Goal: Task Accomplishment & Management: Manage account settings

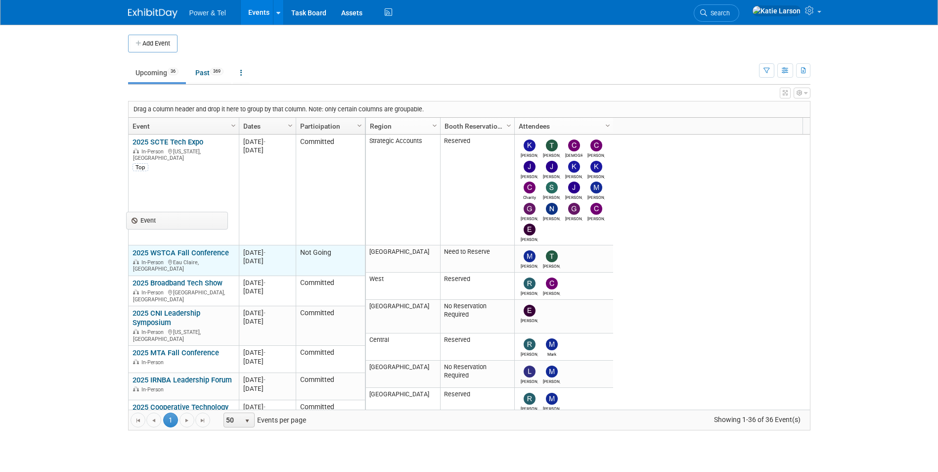
drag, startPoint x: 196, startPoint y: 213, endPoint x: 188, endPoint y: 247, distance: 34.9
click at [189, 244] on body "Power & Tel Events Add Event Bulk Upload Events Shareable Event Boards Recently…" at bounding box center [469, 236] width 938 height 472
click at [202, 247] on td "2025 WSTCA Fall Conference 2025 WSTCA Fall Conference In-Person Eau Claire, WI" at bounding box center [184, 260] width 110 height 30
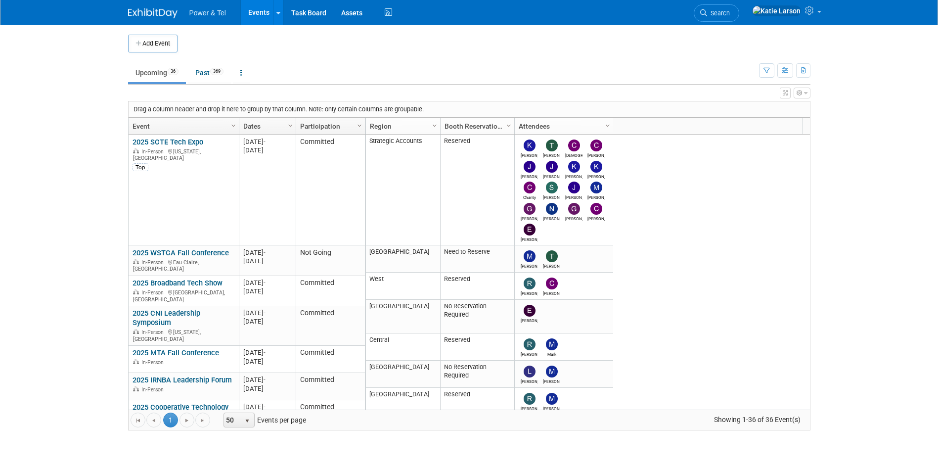
click at [200, 253] on link "2025 WSTCA Fall Conference" at bounding box center [180, 252] width 96 height 9
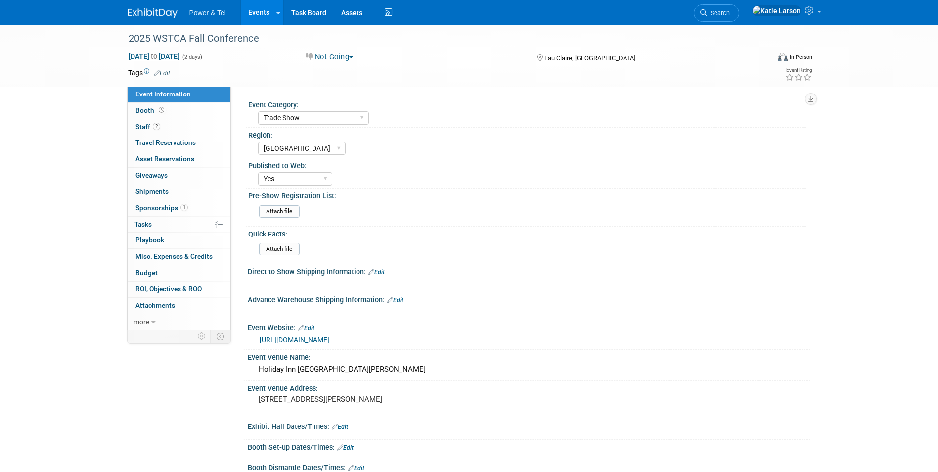
select select "Trade Show"
select select "[GEOGRAPHIC_DATA]"
select select "Yes"
click at [150, 325] on link "more" at bounding box center [179, 322] width 103 height 16
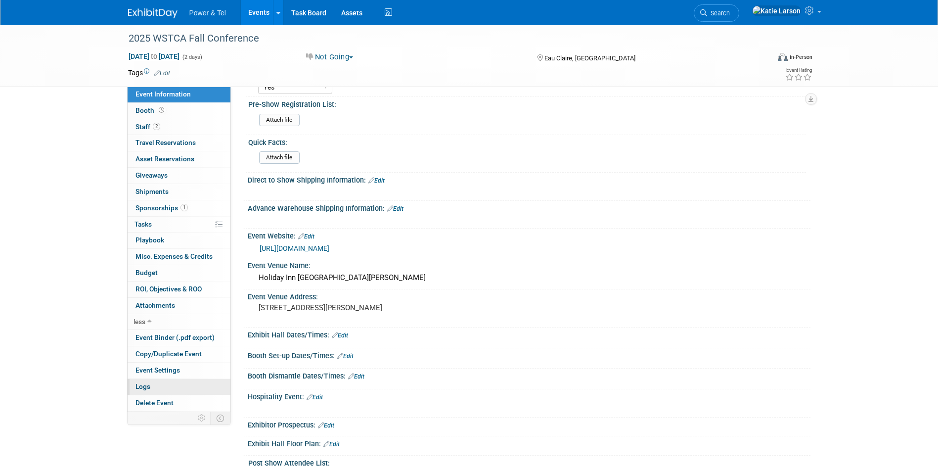
scroll to position [99, 0]
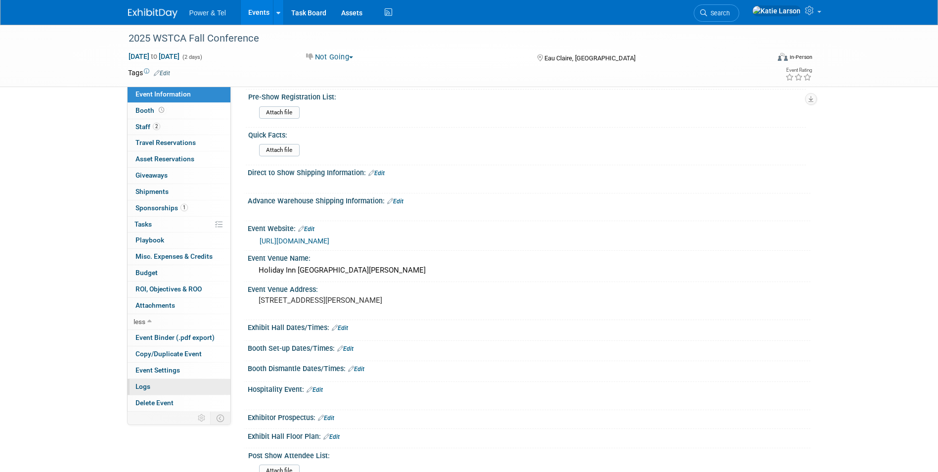
click at [152, 385] on link "Logs" at bounding box center [179, 387] width 103 height 16
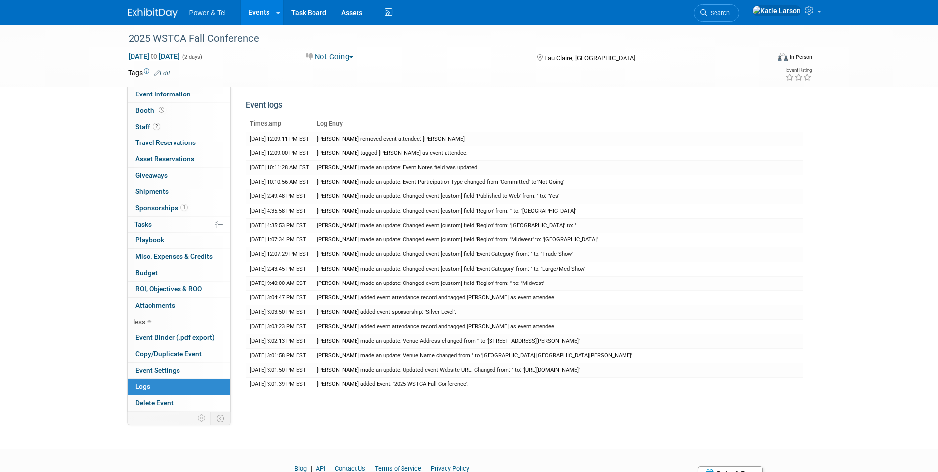
click at [167, 85] on div "2025 WSTCA Fall Conference Sep 30, 2025 to Oct 1, 2025 (2 days) Sep 30, 2025 to…" at bounding box center [469, 56] width 697 height 62
click at [170, 92] on span "Event Information" at bounding box center [162, 94] width 55 height 8
select select "Trade Show"
select select "[GEOGRAPHIC_DATA]"
select select "Yes"
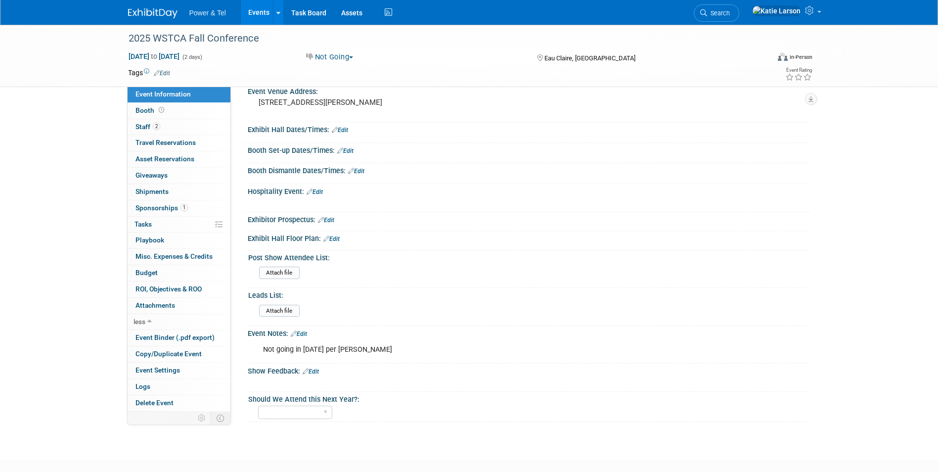
scroll to position [353, 0]
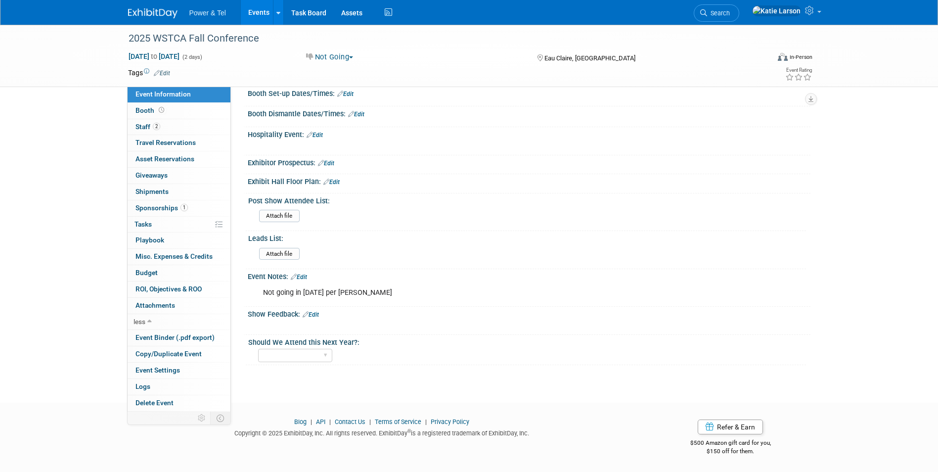
click at [183, 95] on span "Event Information" at bounding box center [162, 94] width 55 height 8
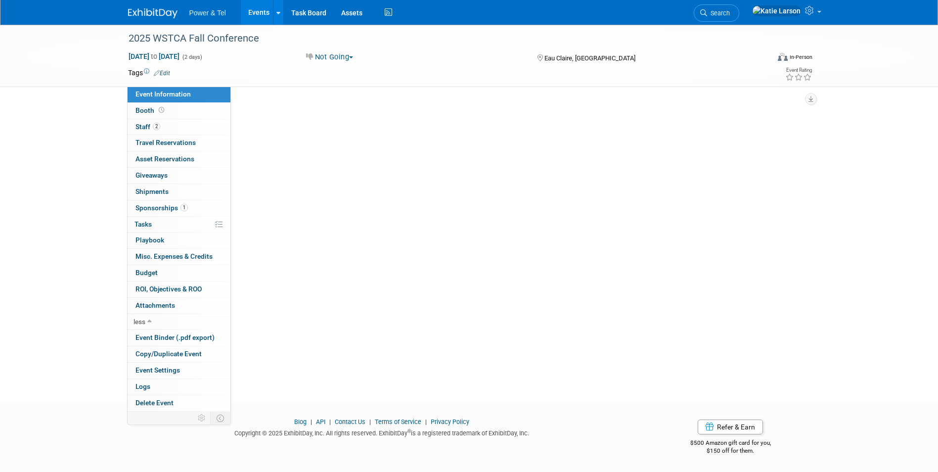
scroll to position [0, 0]
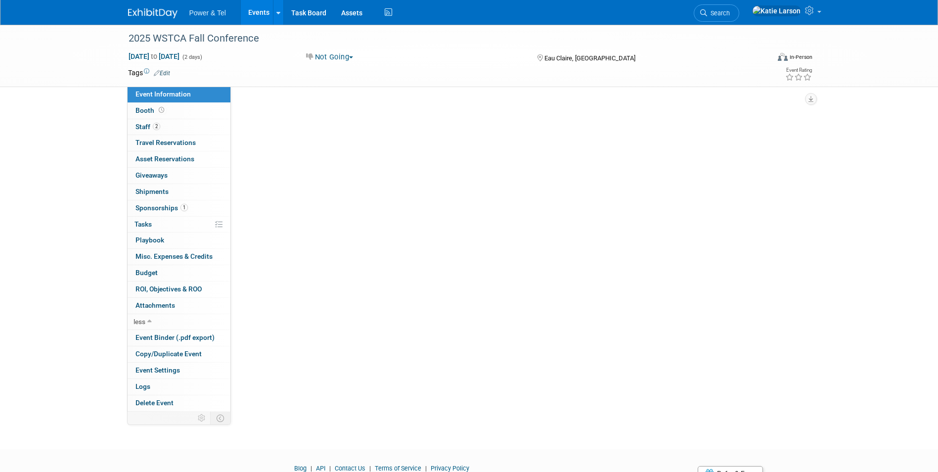
select select "Trade Show"
select select "Great Lakes"
select select "Yes"
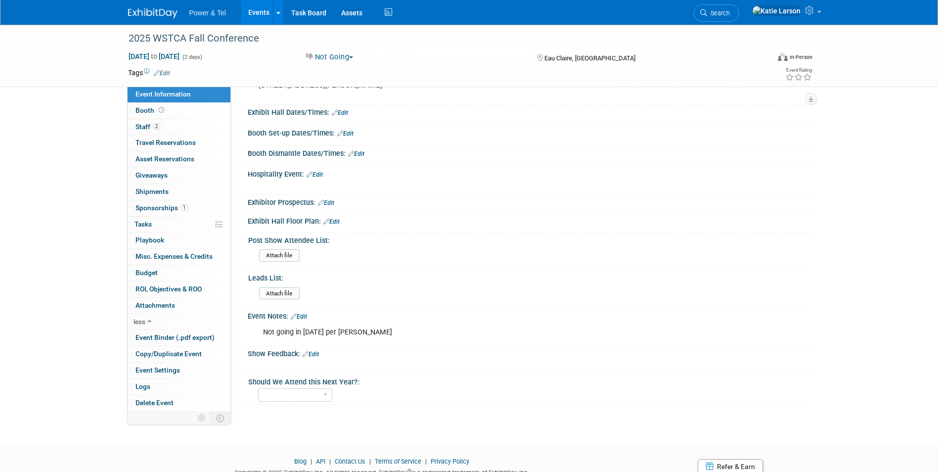
scroll to position [353, 0]
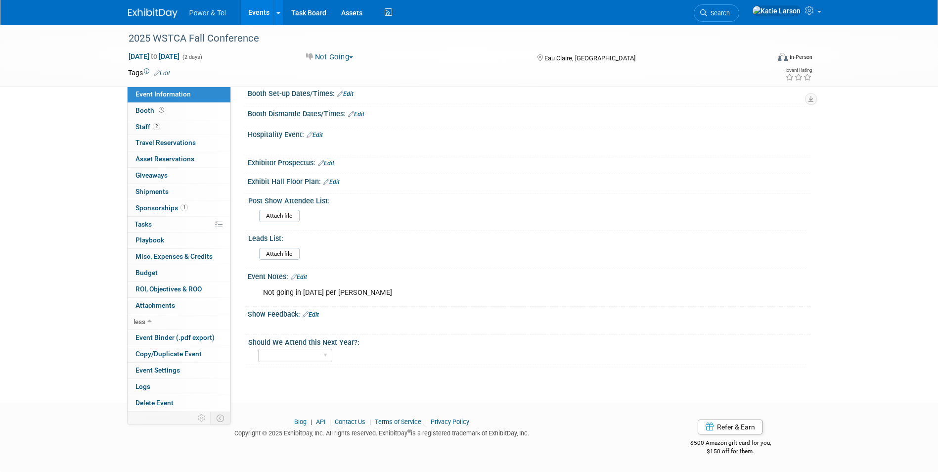
click at [311, 311] on link "Edit" at bounding box center [311, 314] width 16 height 7
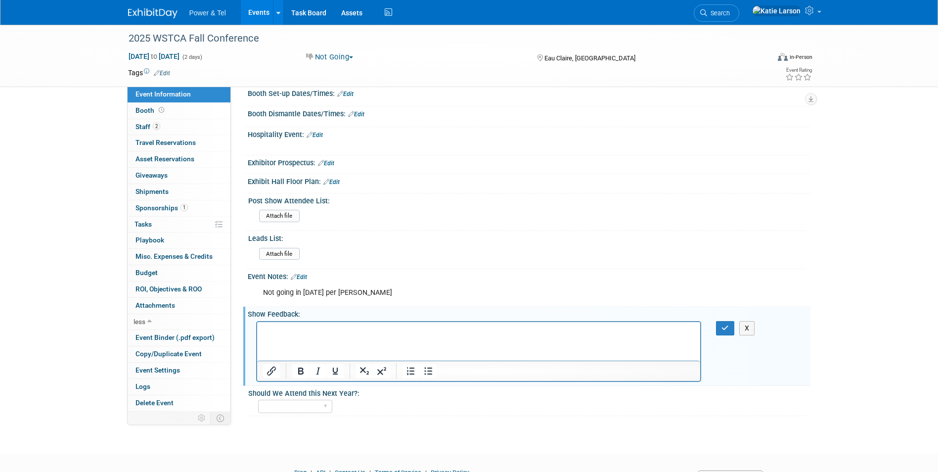
scroll to position [0, 0]
click at [750, 333] on button "X" at bounding box center [747, 328] width 16 height 14
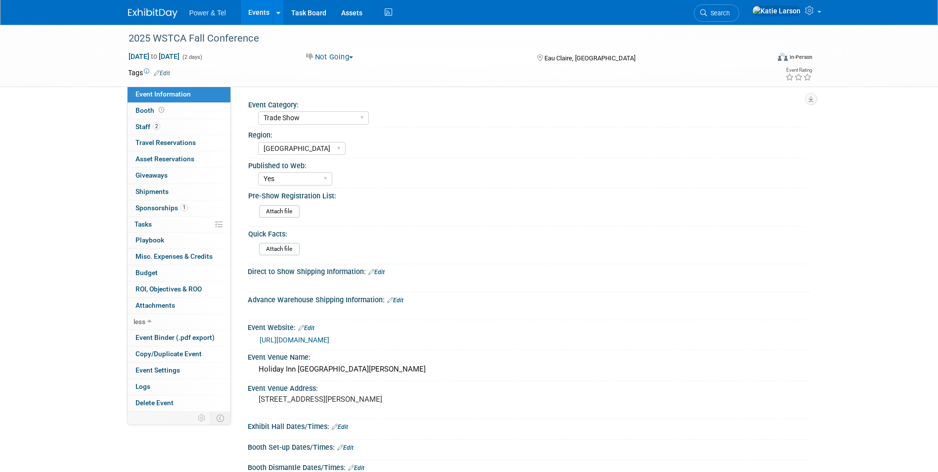
click at [251, 3] on link "Events" at bounding box center [259, 12] width 36 height 25
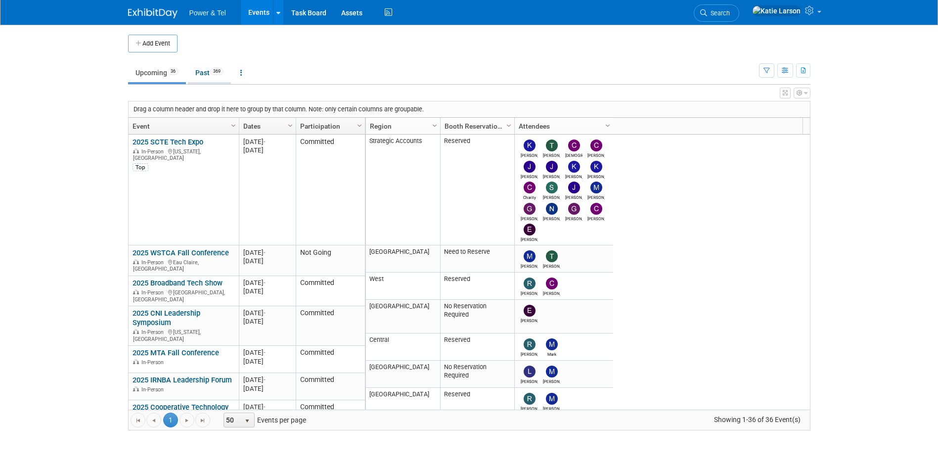
click at [208, 69] on link "Past 369" at bounding box center [209, 72] width 43 height 19
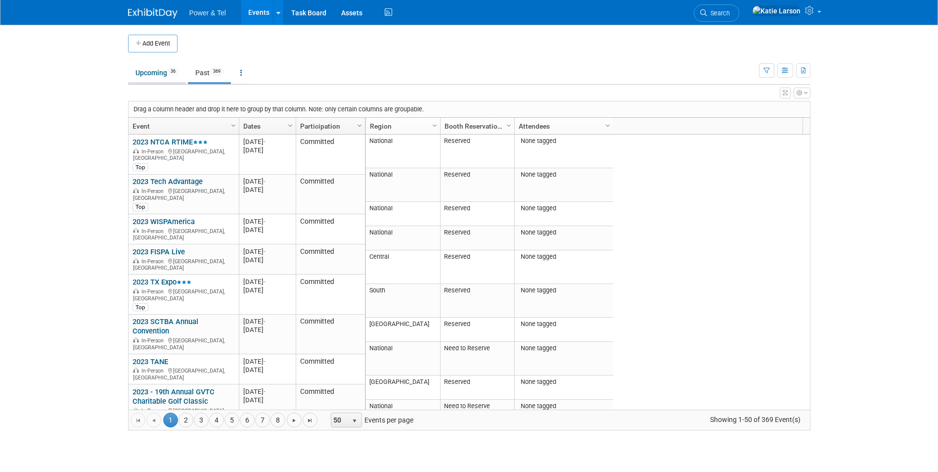
click at [156, 73] on link "Upcoming 36" at bounding box center [157, 72] width 58 height 19
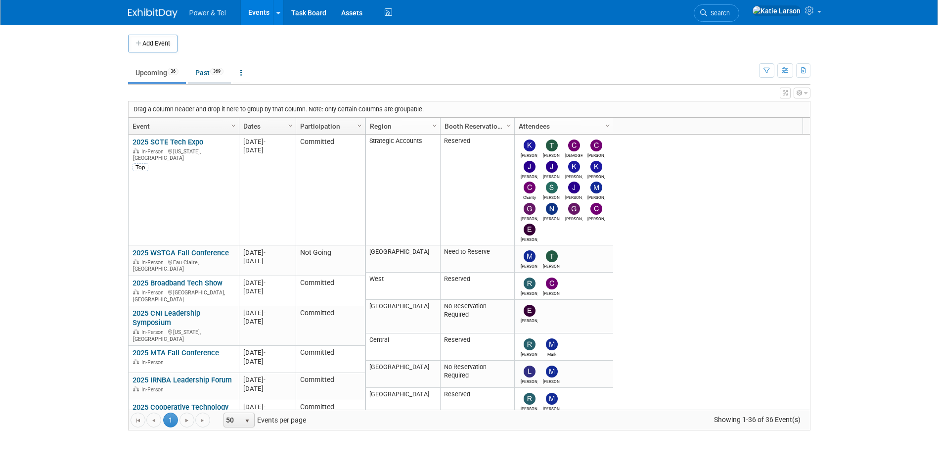
click at [202, 70] on link "Past 369" at bounding box center [209, 72] width 43 height 19
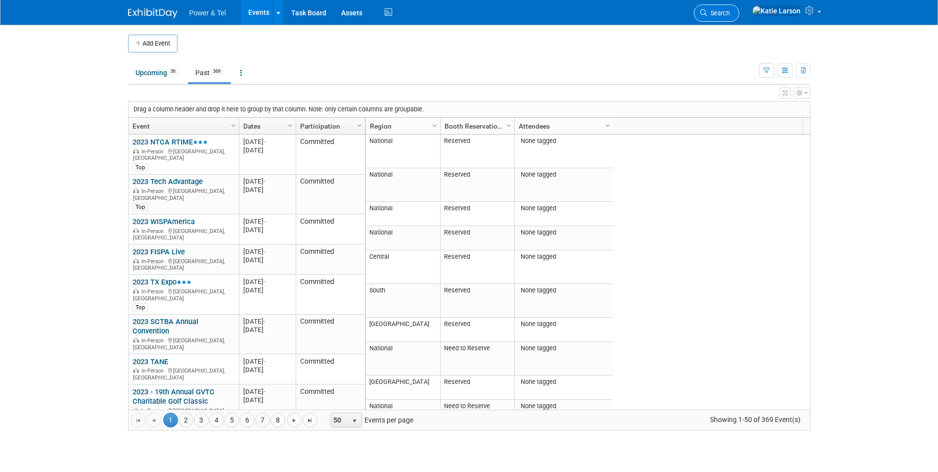
click at [730, 12] on span "Search" at bounding box center [718, 12] width 23 height 7
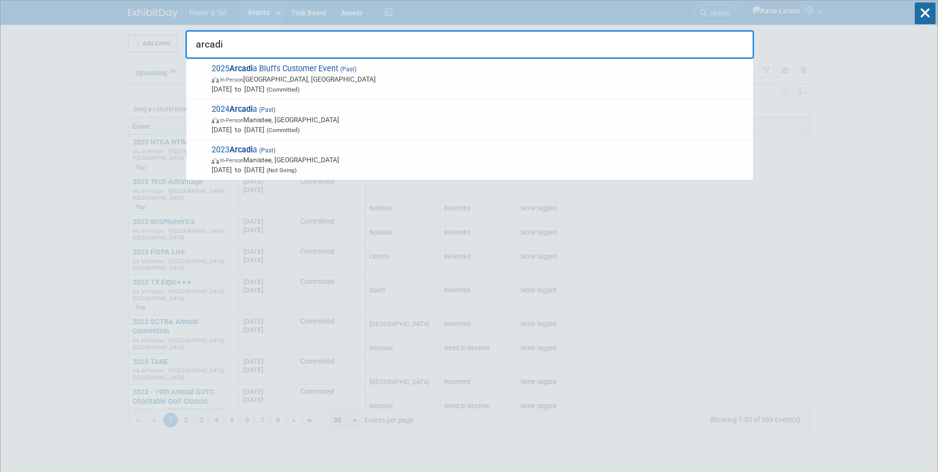
type input "arcadia"
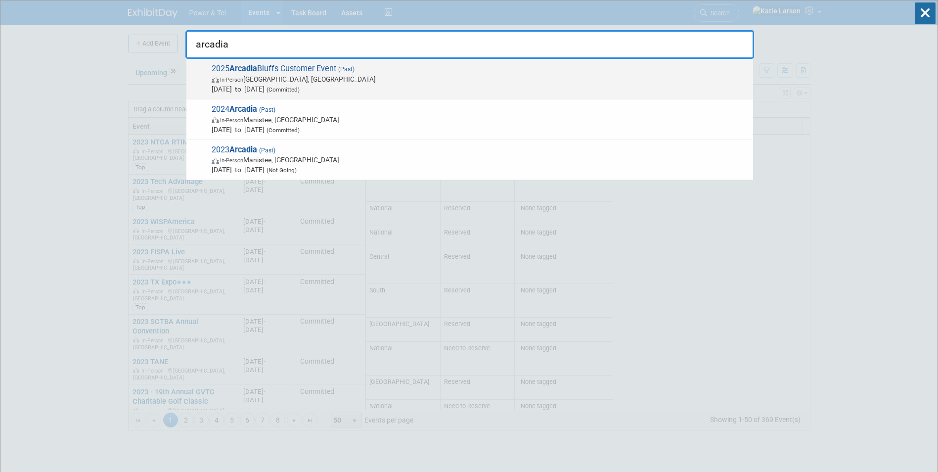
click at [292, 84] on span "Sep 23, 2025 to Sep 24, 2025 (Committed)" at bounding box center [480, 89] width 536 height 10
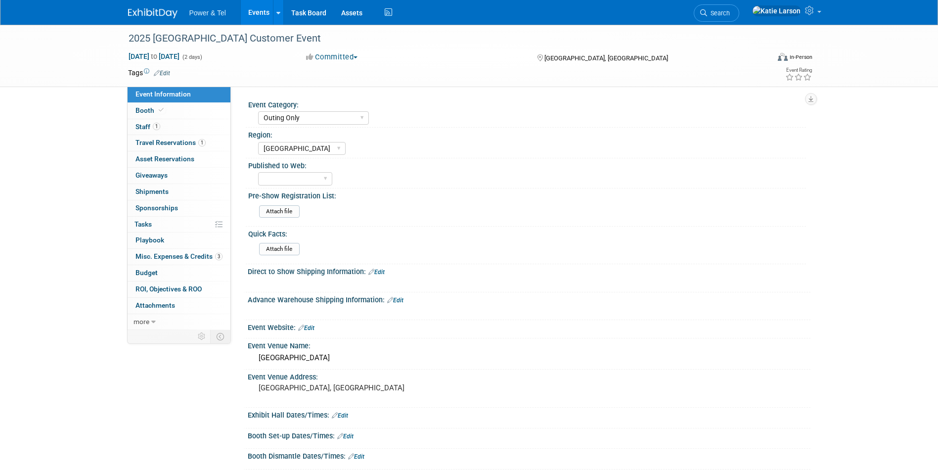
select select "Outing Only"
select select "[GEOGRAPHIC_DATA]"
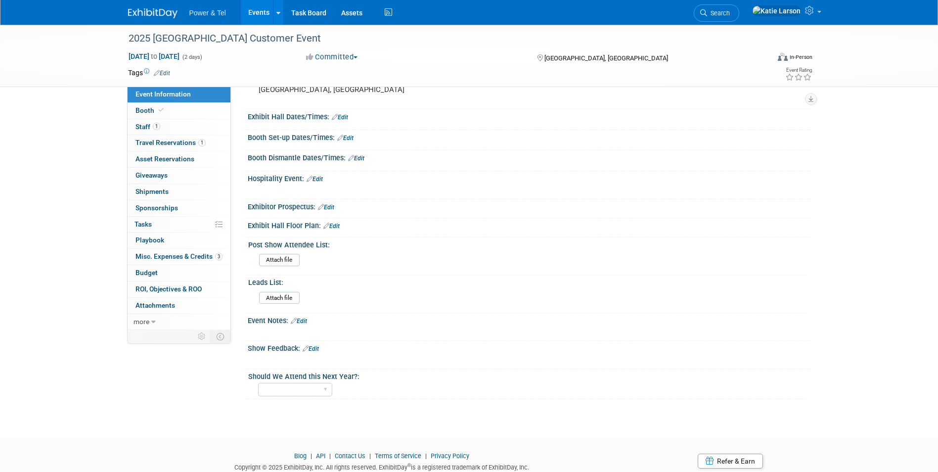
scroll to position [332, 0]
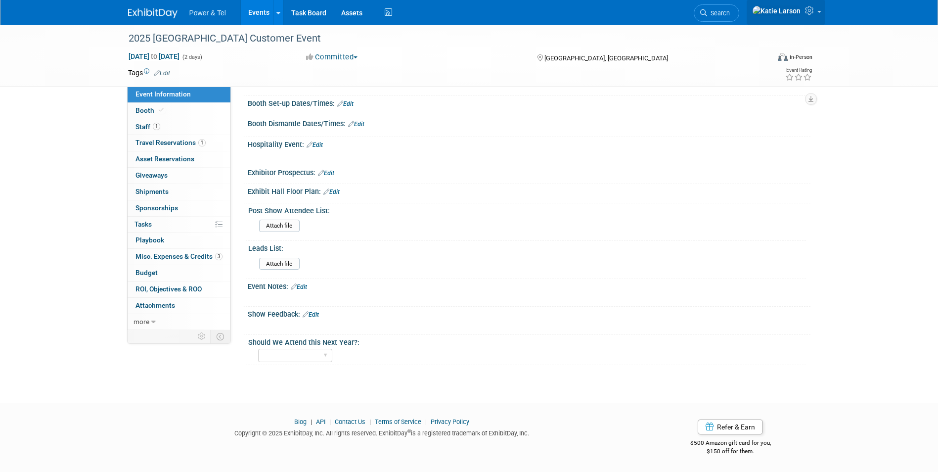
click at [813, 17] on link at bounding box center [785, 12] width 79 height 25
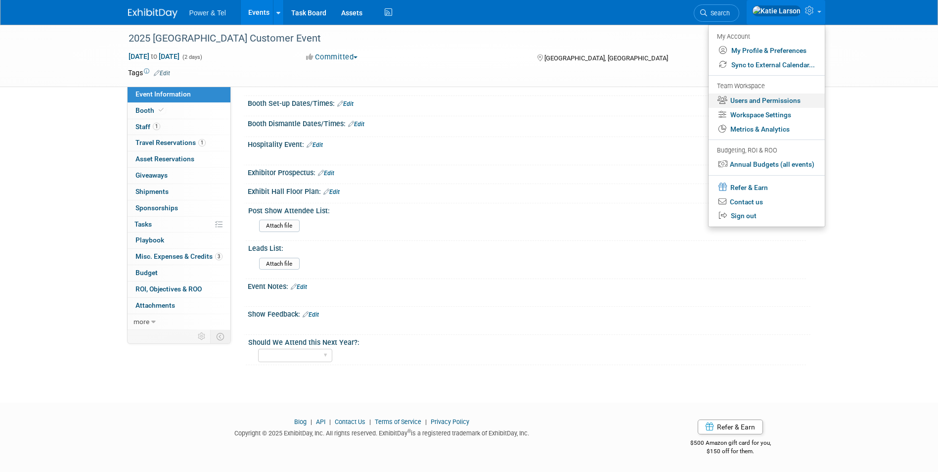
click at [786, 98] on link "Users and Permissions" at bounding box center [766, 100] width 116 height 14
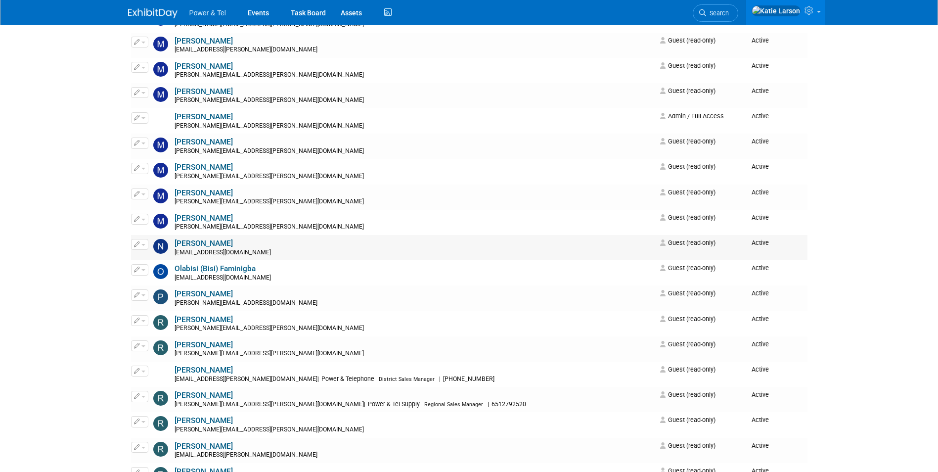
scroll to position [1384, 0]
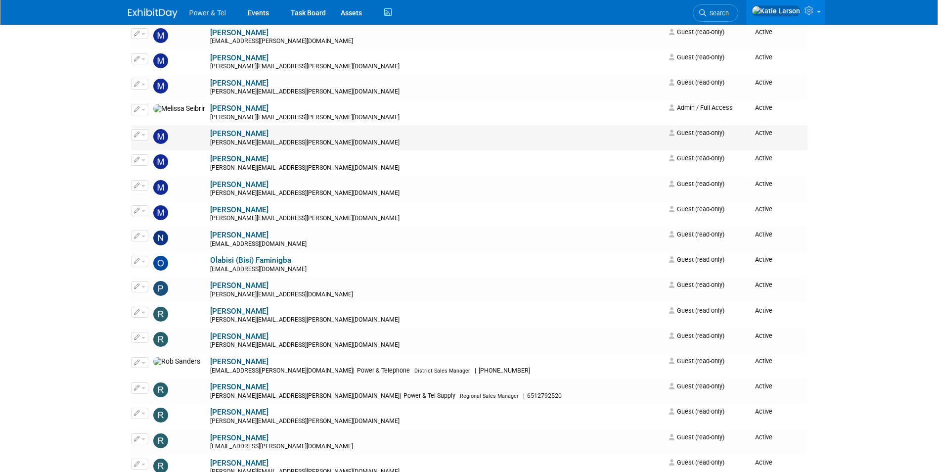
click at [143, 135] on span "button" at bounding box center [143, 135] width 4 height 2
click at [147, 145] on link "Edit" at bounding box center [171, 151] width 78 height 14
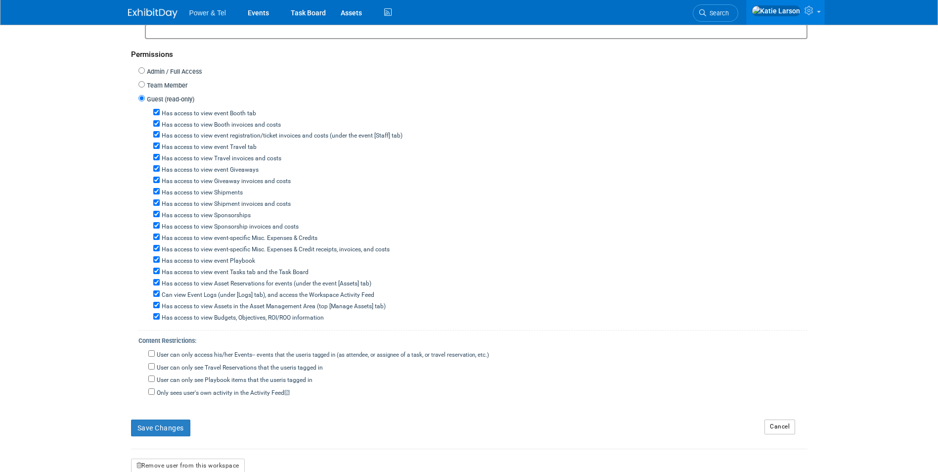
scroll to position [247, 0]
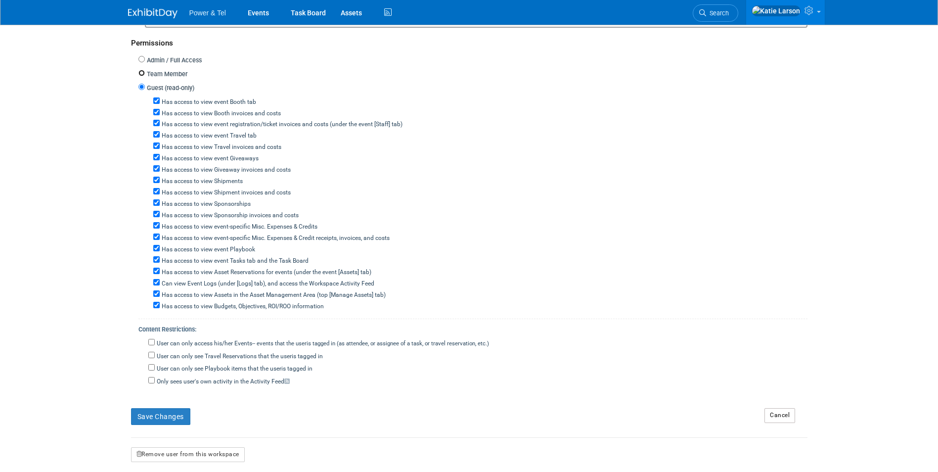
click at [142, 72] on input "Team Member" at bounding box center [141, 73] width 6 height 6
radio input "true"
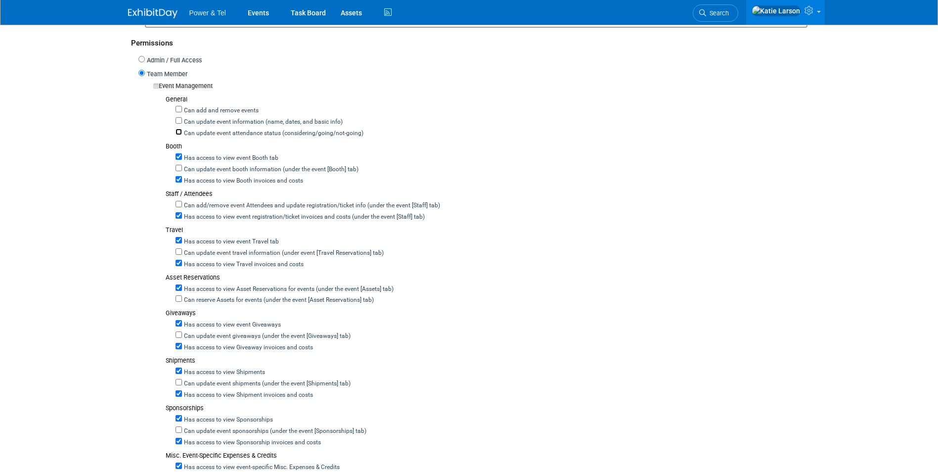
click at [181, 131] on input "Can update event attendance status (considering/going/not-going)" at bounding box center [178, 132] width 6 height 6
checkbox input "true"
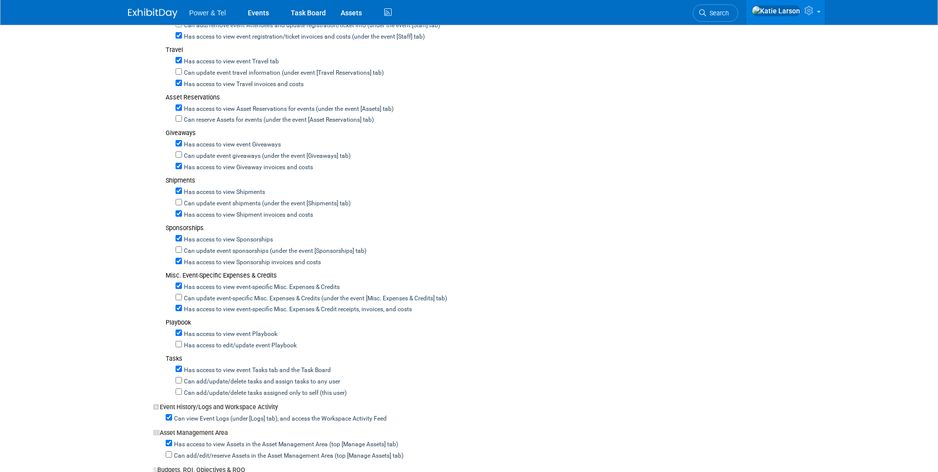
scroll to position [445, 0]
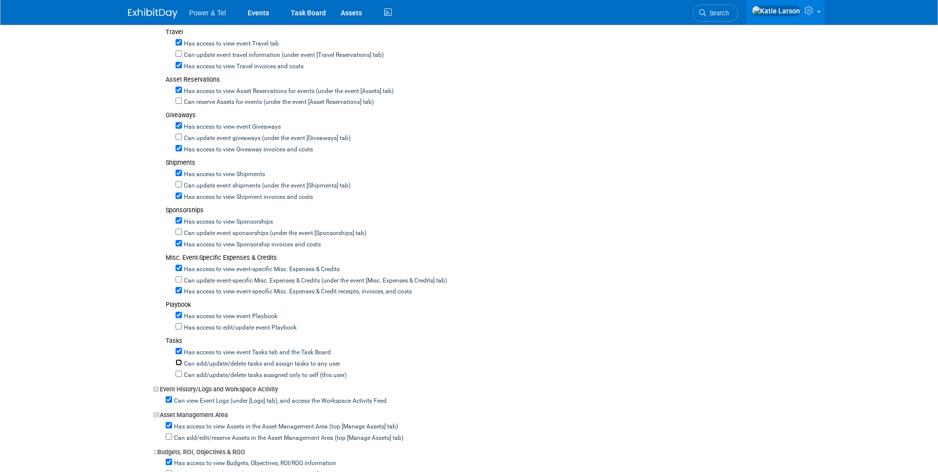
click at [178, 363] on input "Can add/update/delete tasks and assign tasks to any user" at bounding box center [178, 362] width 6 height 6
checkbox input "true"
click at [178, 363] on input "Can add/update/delete tasks and assign tasks to any user" at bounding box center [178, 362] width 6 height 6
checkbox input "false"
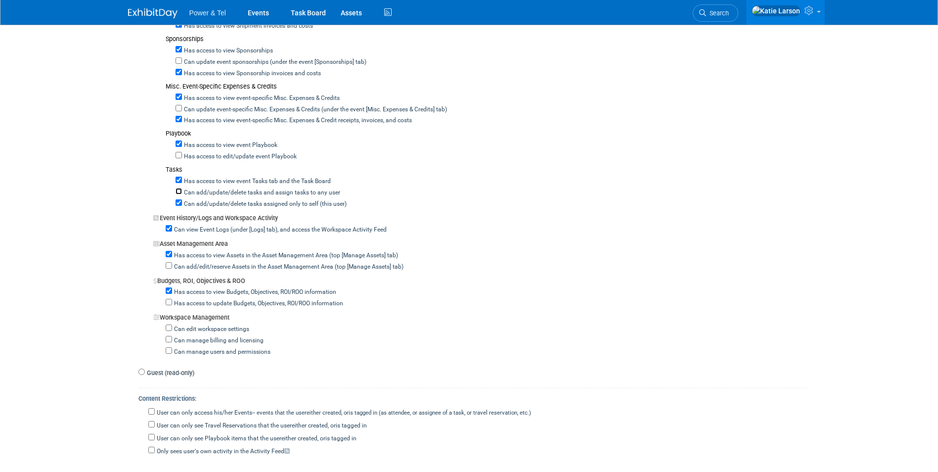
scroll to position [643, 0]
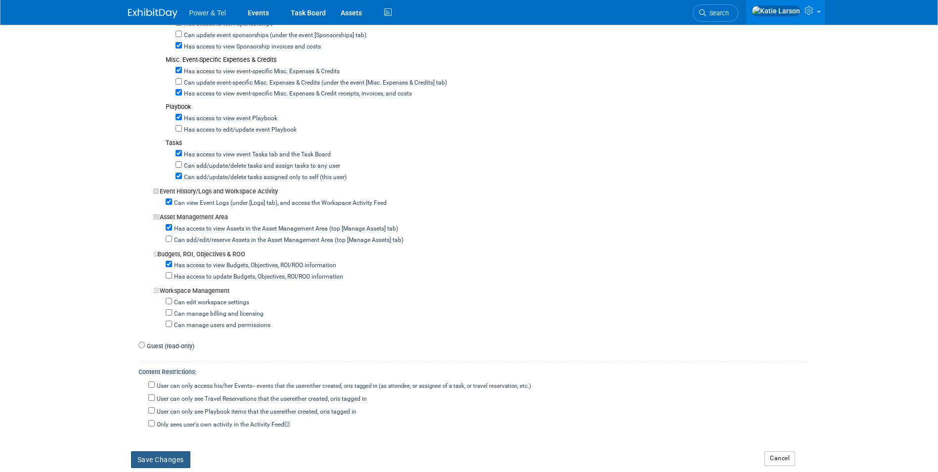
click at [168, 456] on button "Save Changes" at bounding box center [160, 459] width 59 height 17
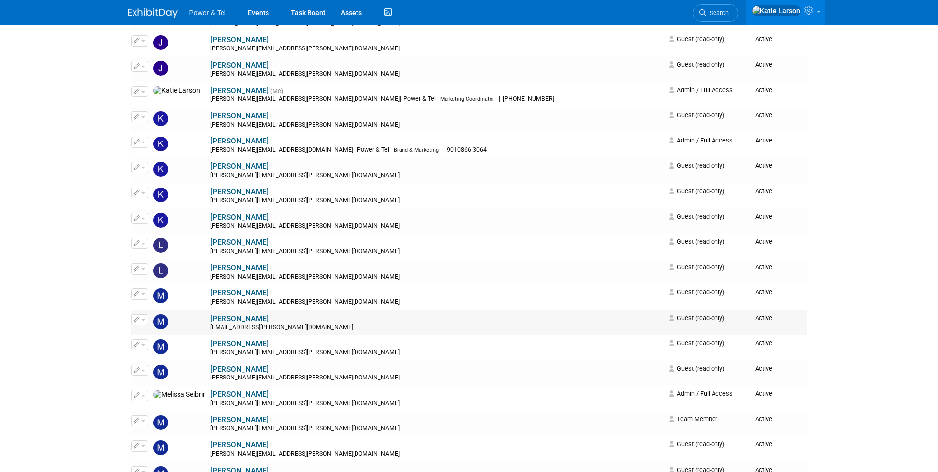
scroll to position [1186, 0]
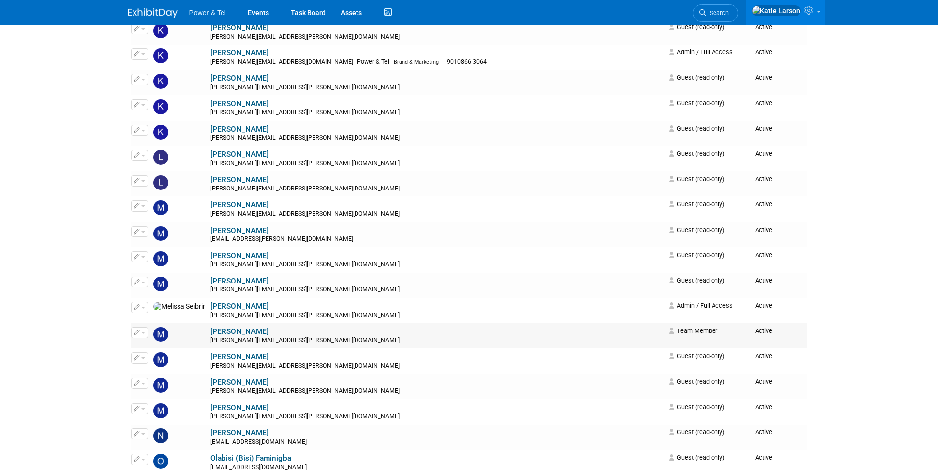
click at [228, 330] on link "[PERSON_NAME]" at bounding box center [239, 331] width 58 height 9
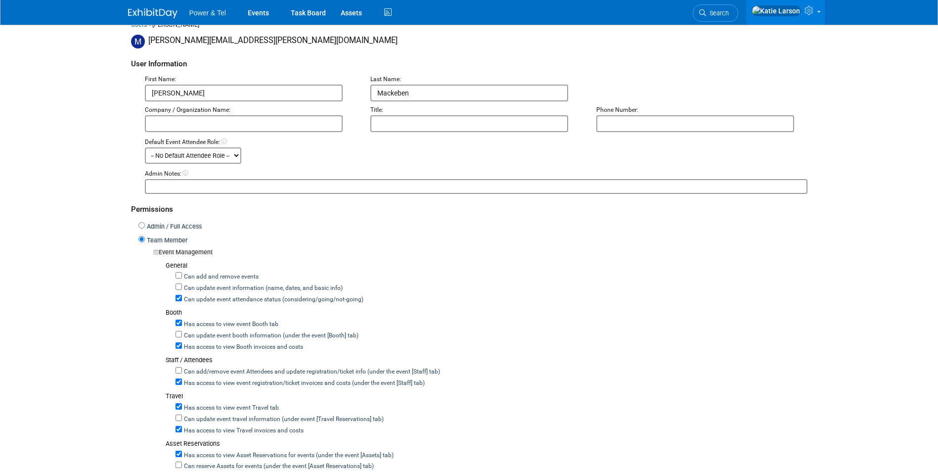
scroll to position [99, 0]
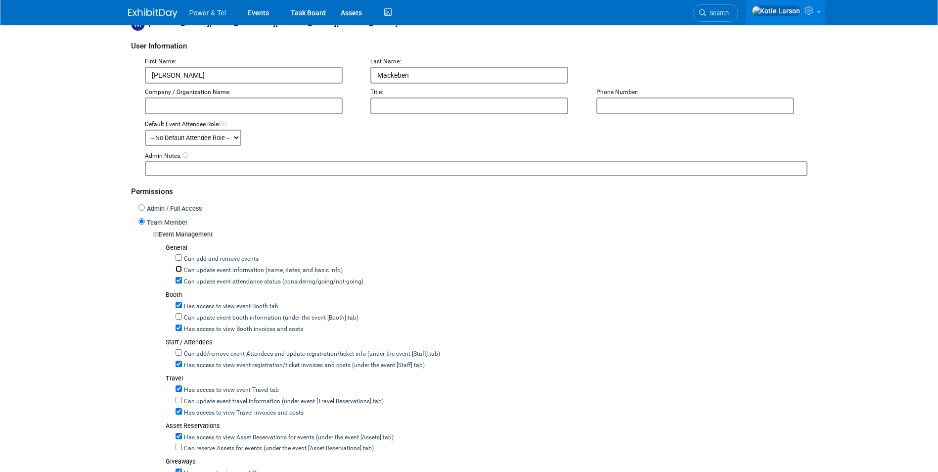
click at [178, 266] on input "Can update event information (name, dates, and basic info)" at bounding box center [178, 268] width 6 height 6
checkbox input "true"
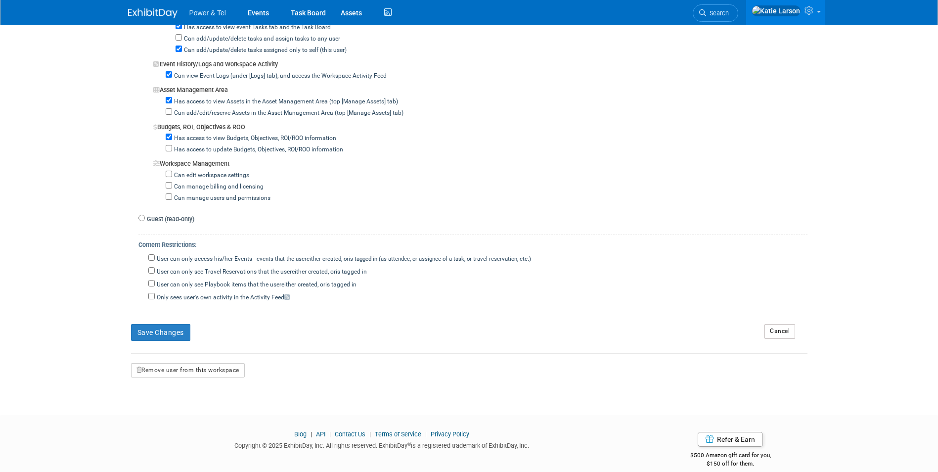
scroll to position [783, 0]
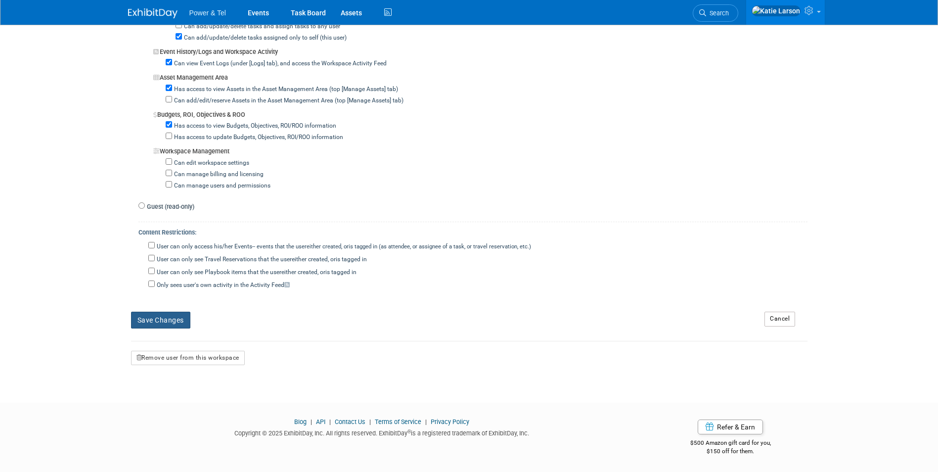
click at [171, 320] on button "Save Changes" at bounding box center [160, 319] width 59 height 17
